Goal: Find specific page/section: Find specific page/section

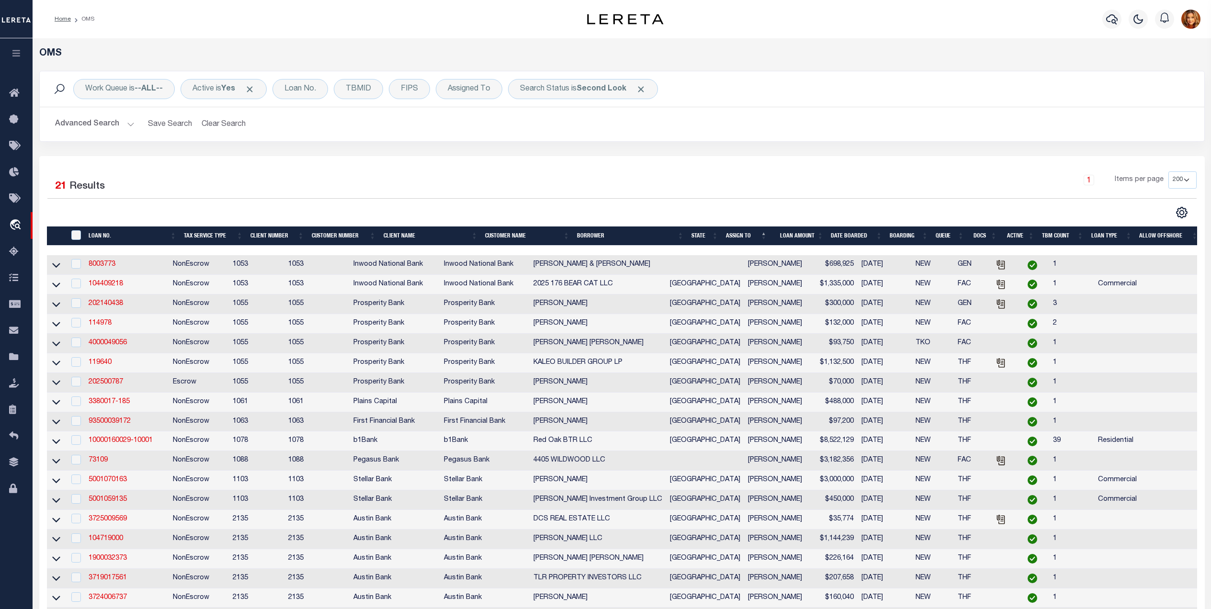
select select "200"
click at [231, 129] on button "Clear Search" at bounding box center [224, 124] width 52 height 19
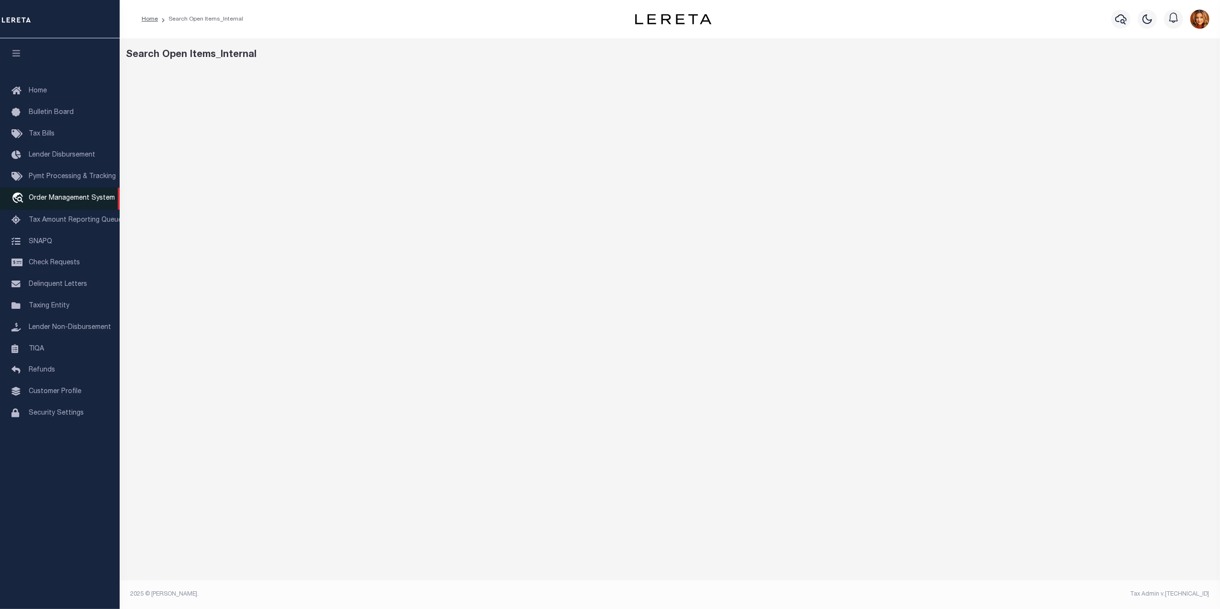
click at [68, 197] on span "Order Management System" at bounding box center [72, 198] width 86 height 7
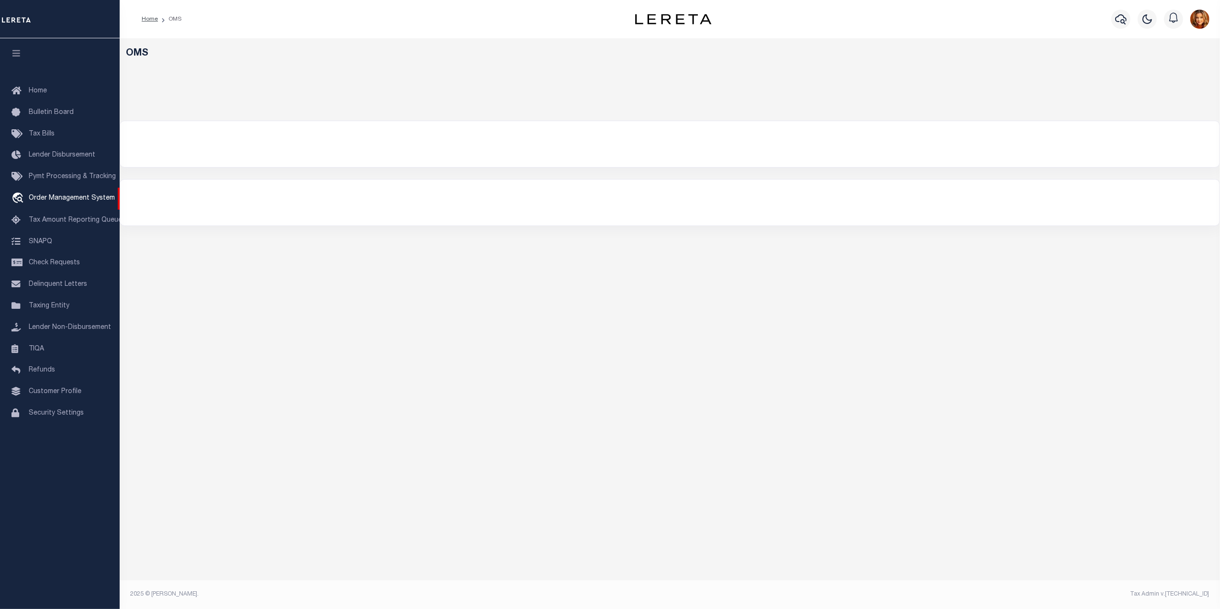
select select "200"
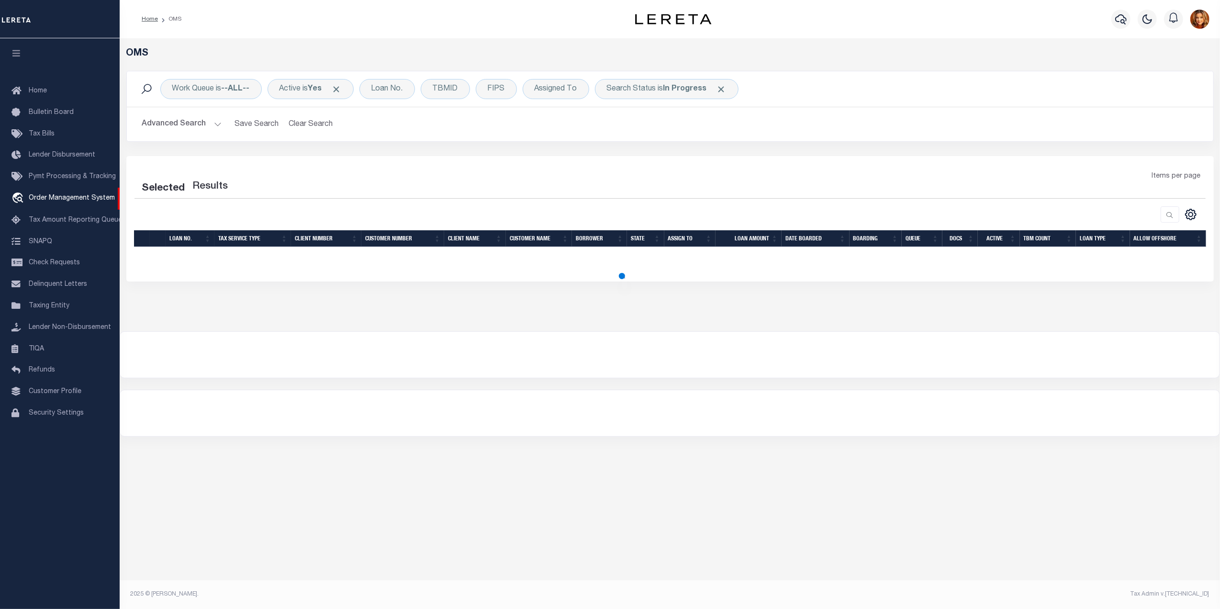
select select "200"
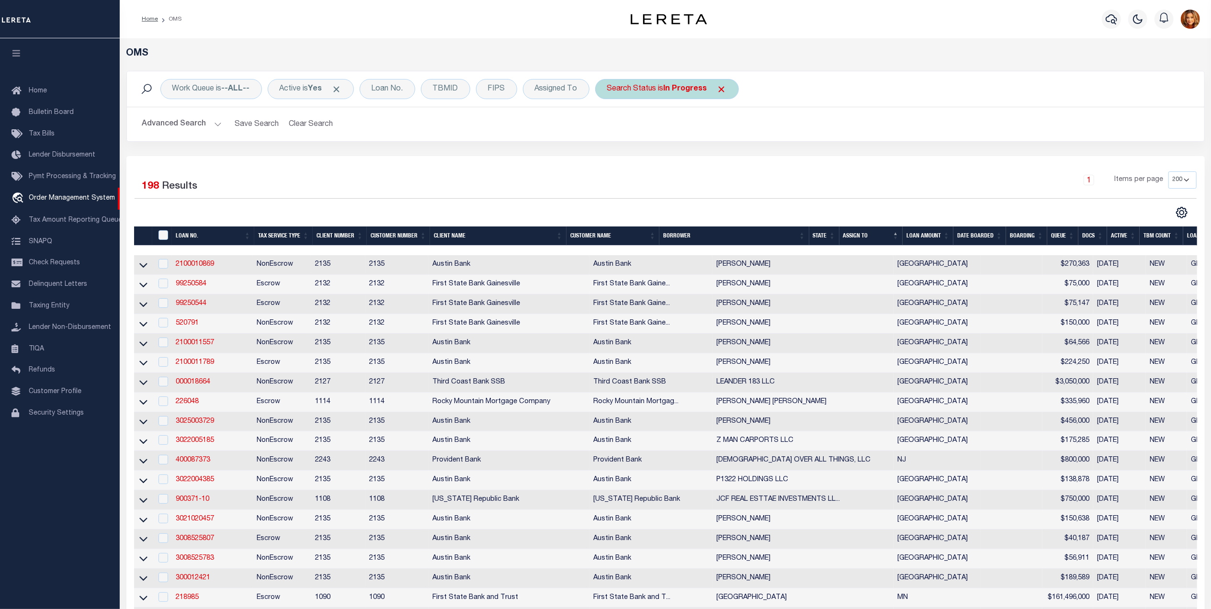
click at [686, 92] on b "In Progress" at bounding box center [686, 89] width 44 height 8
click at [652, 135] on select "Automated Search Bad Parcel Complete Duplicate Parcel High Dollar Reporting In …" at bounding box center [678, 136] width 141 height 18
select select "RD"
click at [610, 127] on select "Automated Search Bad Parcel Complete Duplicate Parcel High Dollar Reporting In …" at bounding box center [678, 136] width 141 height 18
click at [743, 153] on input "Apply" at bounding box center [734, 157] width 28 height 16
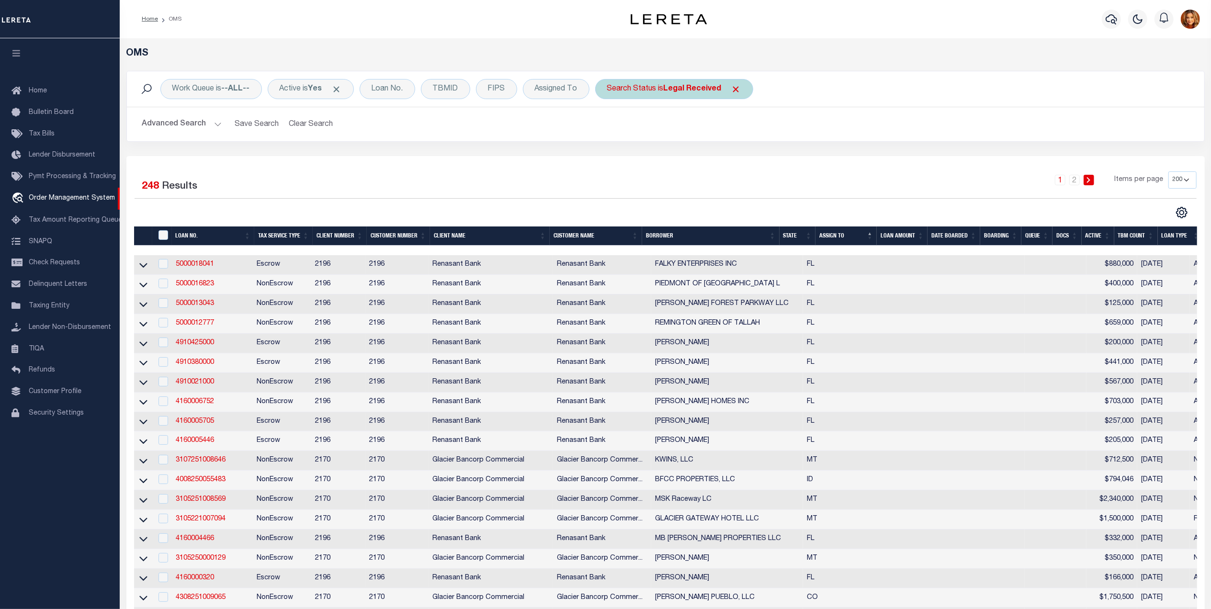
click at [699, 81] on div "Search Status is Legal Received" at bounding box center [674, 89] width 158 height 20
click at [648, 142] on select "Automated Search Bad Parcel Complete Duplicate Parcel High Dollar Reporting In …" at bounding box center [678, 136] width 141 height 18
select select "OH"
click at [610, 127] on select "Automated Search Bad Parcel Complete Duplicate Parcel High Dollar Reporting In …" at bounding box center [678, 136] width 141 height 18
click at [735, 158] on input "Apply" at bounding box center [734, 157] width 28 height 16
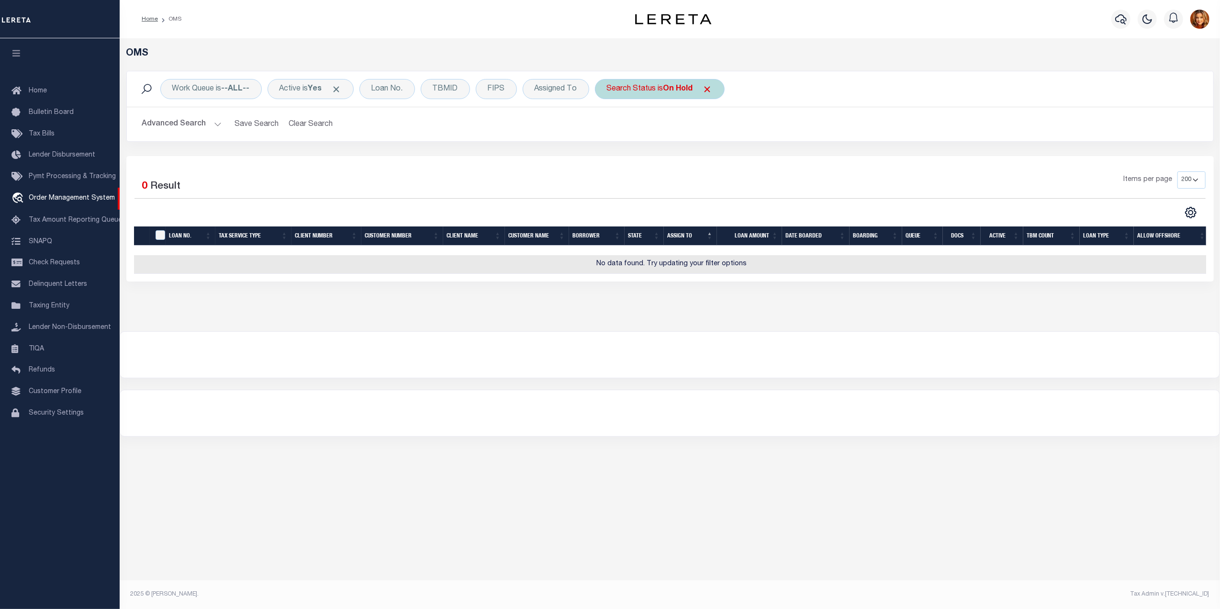
click at [673, 88] on b "On Hold" at bounding box center [679, 89] width 30 height 8
click at [652, 127] on select "Automated Search Bad Parcel Complete Duplicate Parcel High Dollar Reporting In …" at bounding box center [678, 136] width 141 height 18
select select "QC"
click at [610, 127] on select "Automated Search Bad Parcel Complete Duplicate Parcel High Dollar Reporting In …" at bounding box center [678, 136] width 141 height 18
click at [735, 155] on input "Apply" at bounding box center [734, 157] width 28 height 16
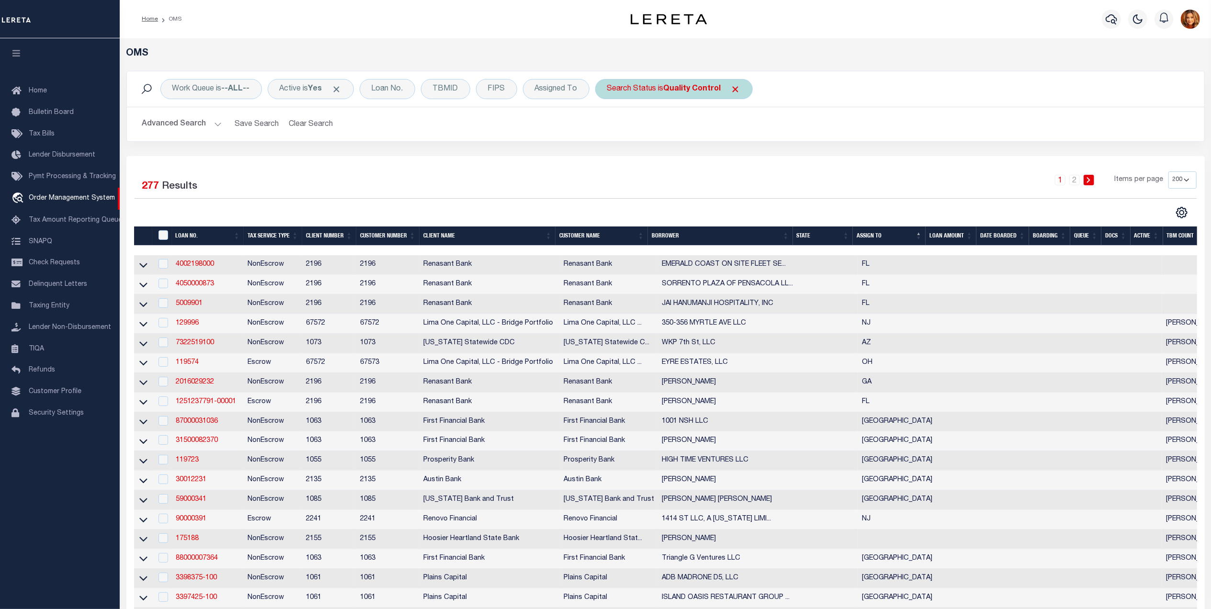
click at [697, 80] on div "Search Status is Quality Control" at bounding box center [674, 89] width 158 height 20
click at [622, 142] on select "Automated Search Bad Parcel Complete Duplicate Parcel High Dollar Reporting In …" at bounding box center [678, 136] width 141 height 18
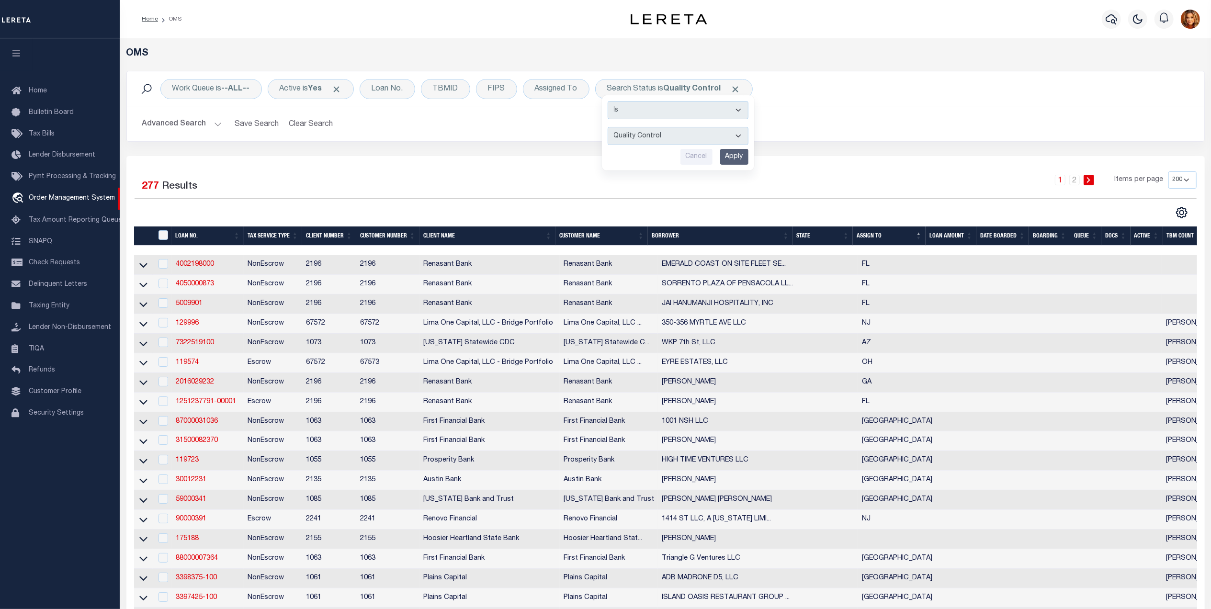
select select "SL"
click at [610, 127] on select "Automated Search Bad Parcel Complete Duplicate Parcel High Dollar Reporting In …" at bounding box center [678, 136] width 141 height 18
click at [740, 159] on input "Apply" at bounding box center [734, 157] width 28 height 16
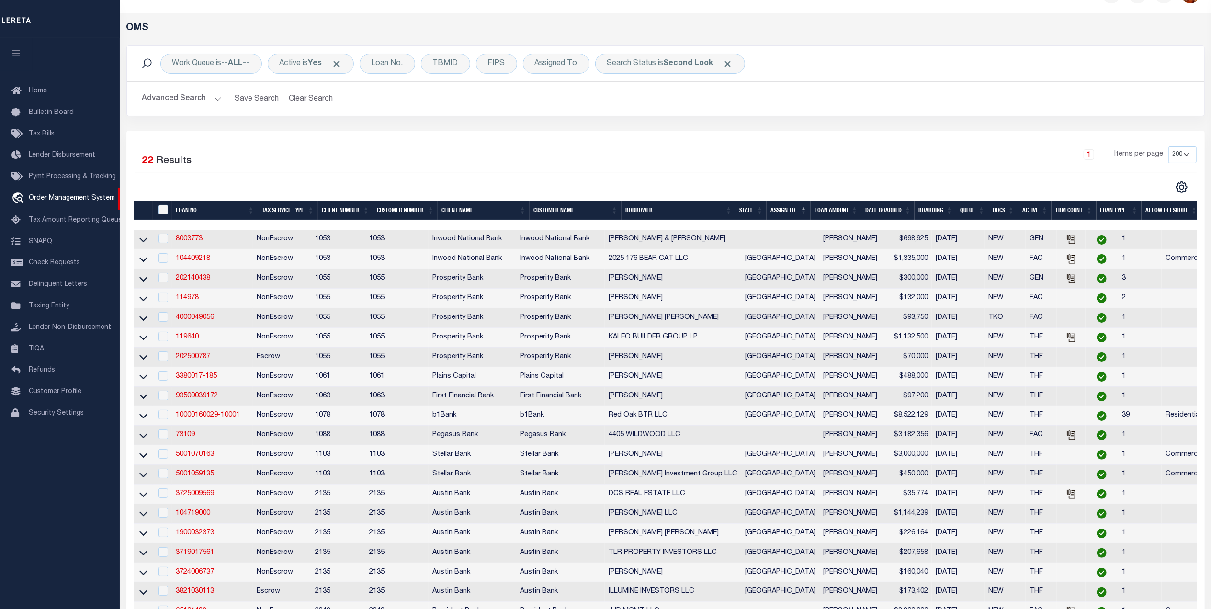
scroll to position [51, 0]
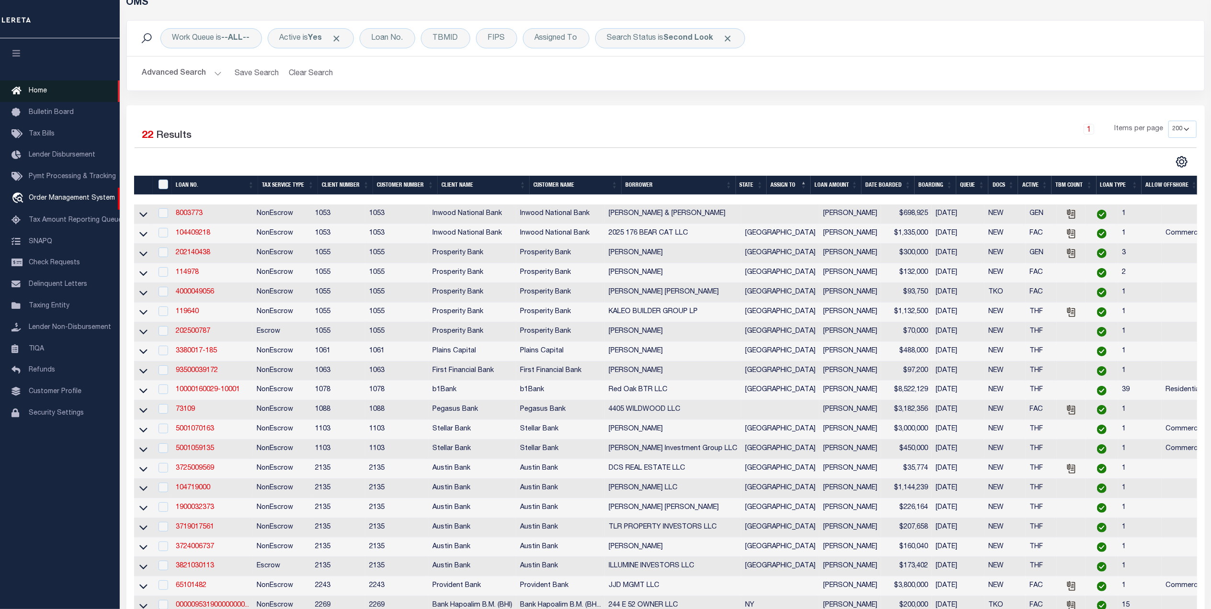
click at [36, 89] on span "Home" at bounding box center [38, 91] width 18 height 7
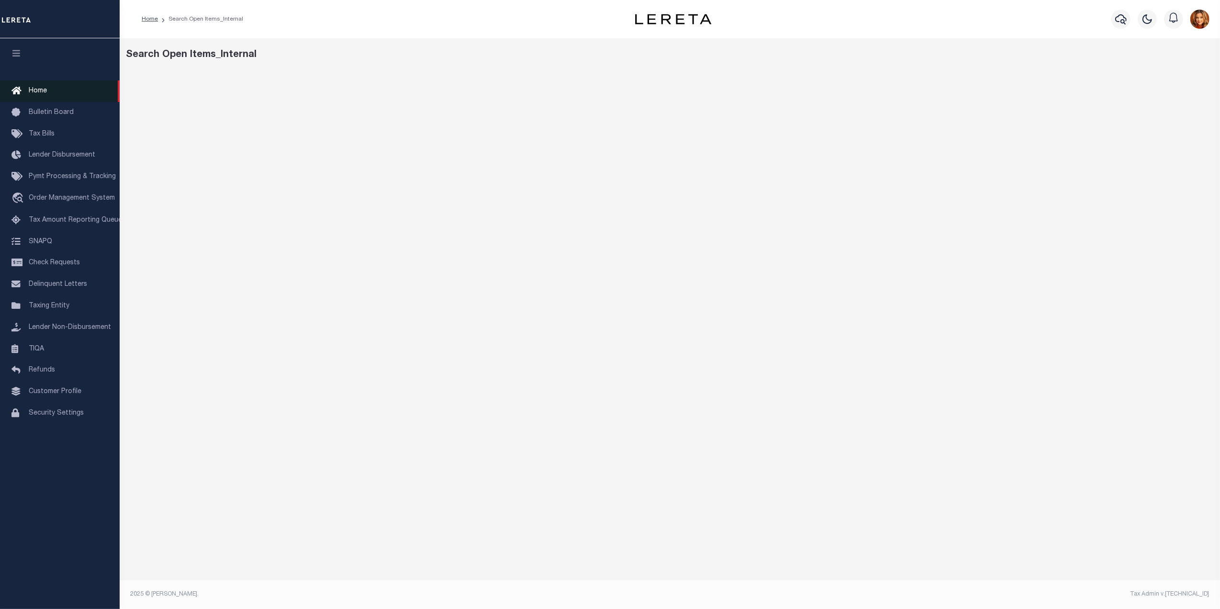
click at [43, 89] on span "Home" at bounding box center [38, 91] width 18 height 7
click at [40, 88] on span "Home" at bounding box center [38, 91] width 18 height 7
click at [150, 18] on link "Home" at bounding box center [150, 19] width 16 height 6
click at [33, 92] on span "Home" at bounding box center [38, 91] width 18 height 7
